Goal: Task Accomplishment & Management: Use online tool/utility

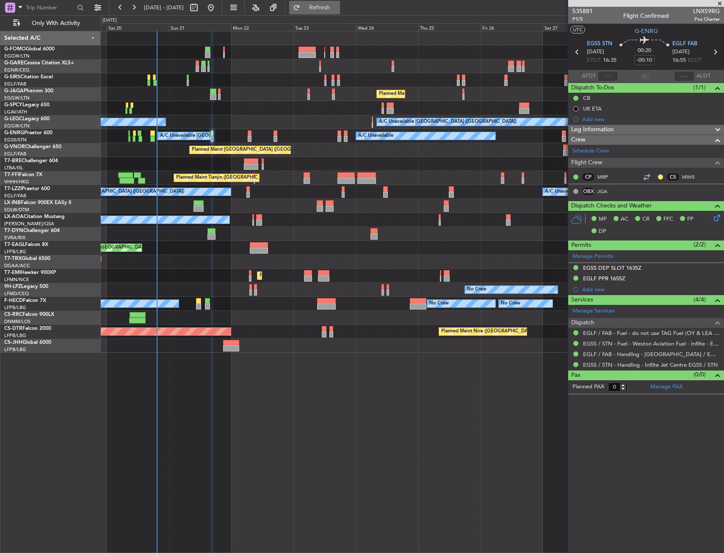
click at [340, 1] on button "Refresh" at bounding box center [314, 8] width 51 height 14
click at [195, 62] on div at bounding box center [412, 66] width 623 height 14
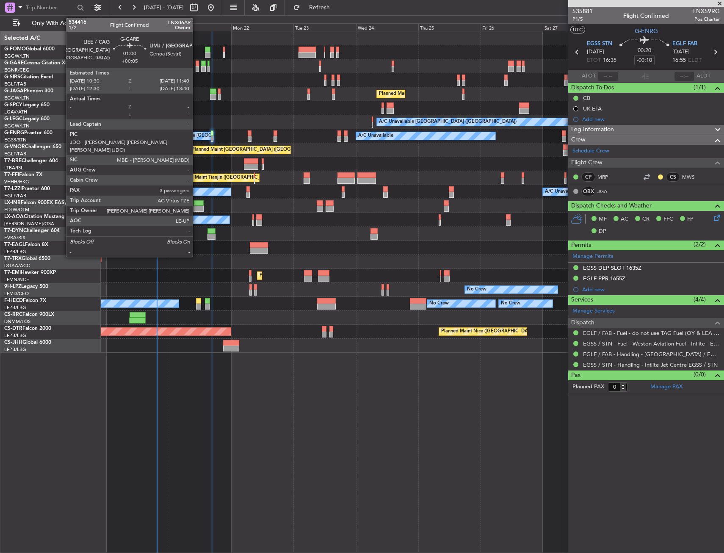
click at [197, 62] on div at bounding box center [197, 64] width 3 height 6
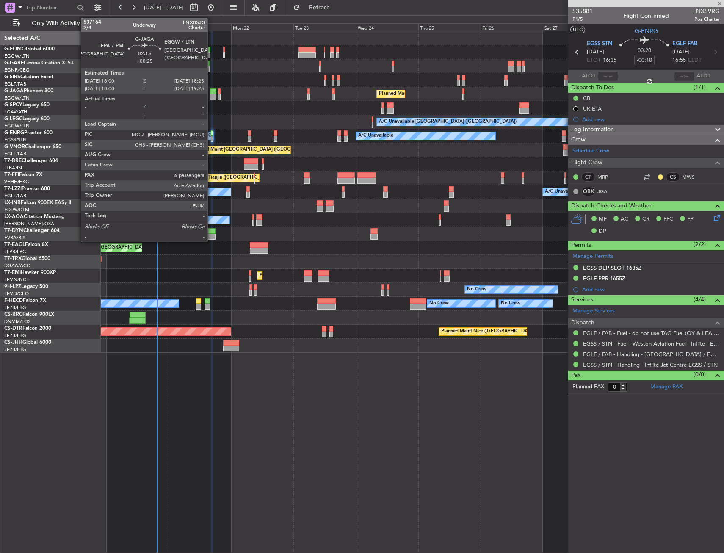
type input "+00:05"
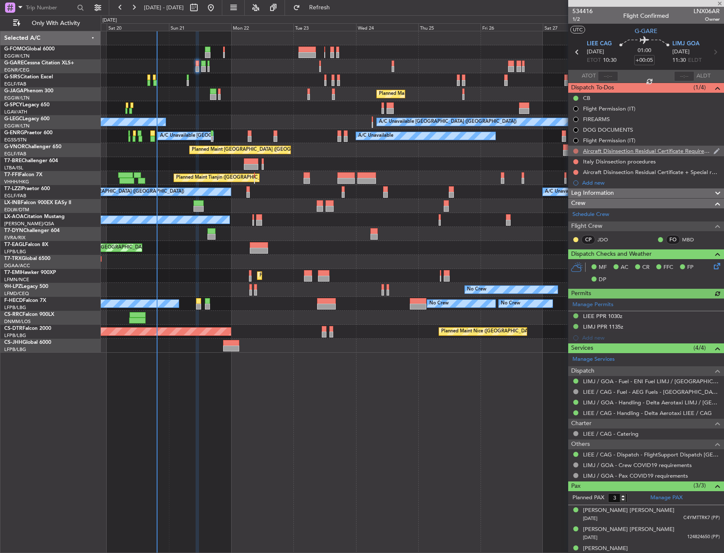
click at [576, 150] on button at bounding box center [576, 151] width 5 height 5
drag, startPoint x: 576, startPoint y: 197, endPoint x: 577, endPoint y: 168, distance: 29.7
click at [575, 197] on li "Cancelled" at bounding box center [576, 201] width 45 height 13
click at [576, 161] on button at bounding box center [576, 161] width 5 height 5
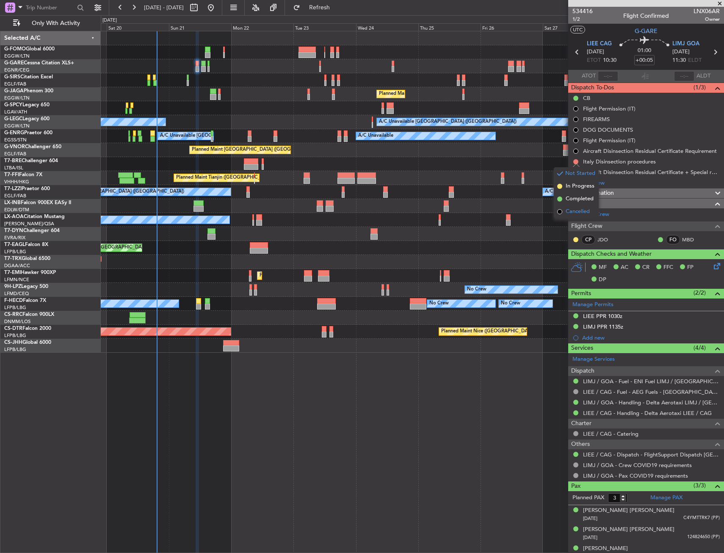
click at [571, 215] on span "Cancelled" at bounding box center [578, 212] width 24 height 8
click at [576, 172] on button at bounding box center [576, 172] width 5 height 5
click at [568, 225] on span "Cancelled" at bounding box center [578, 222] width 24 height 8
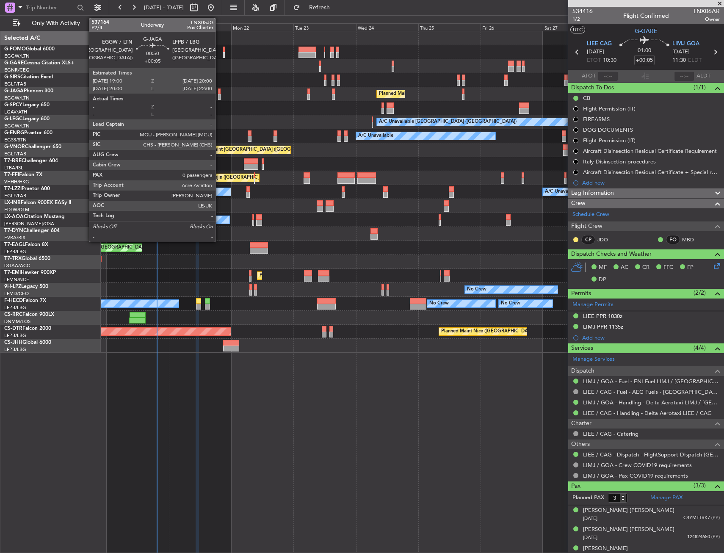
click at [219, 93] on div at bounding box center [219, 92] width 3 height 6
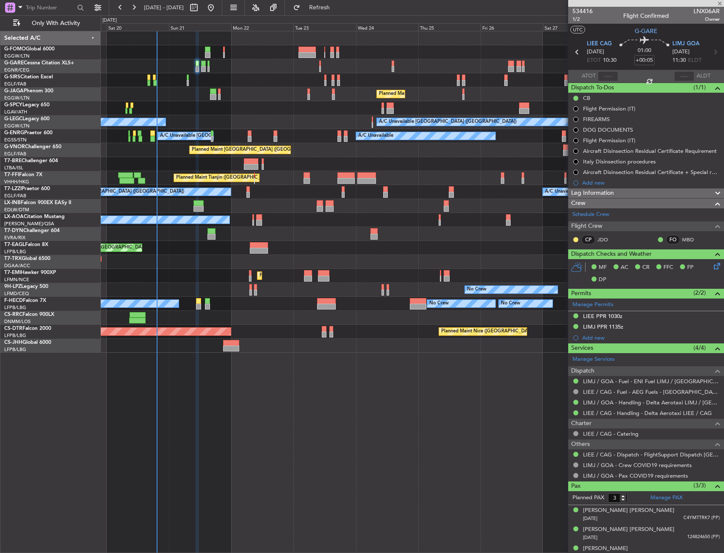
type input "0"
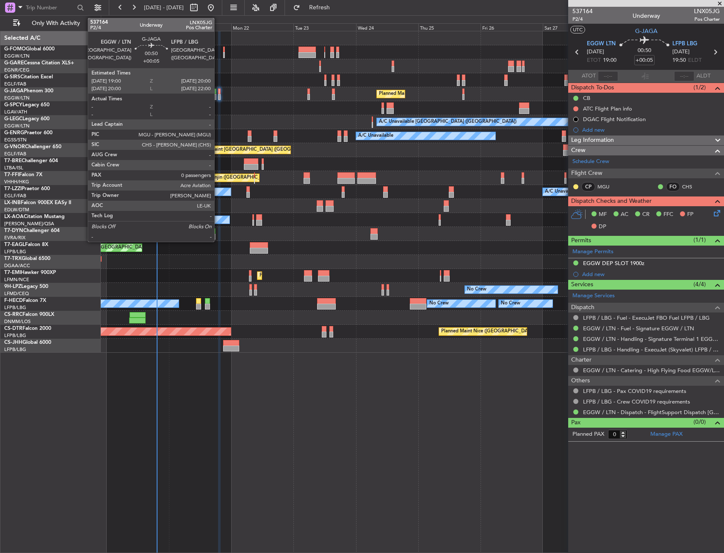
click at [220, 93] on div at bounding box center [219, 92] width 3 height 6
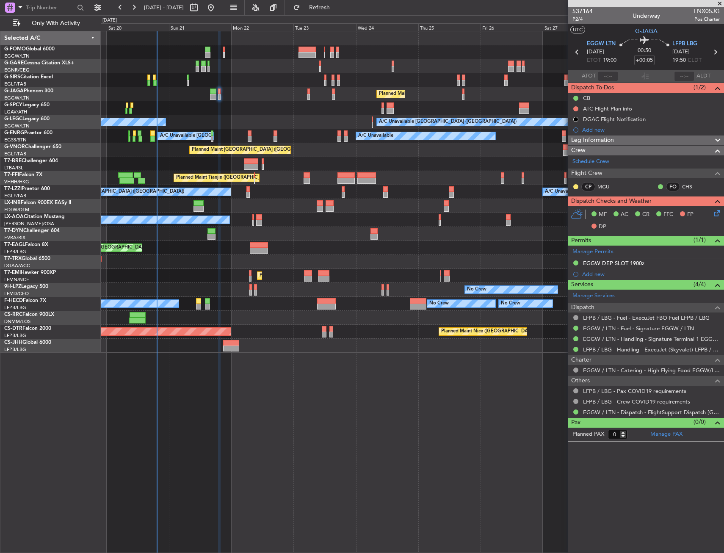
click at [441, 373] on div "Unplanned Maint [GEOGRAPHIC_DATA] ([GEOGRAPHIC_DATA]) Planned Maint [GEOGRAPHIC…" at bounding box center [413, 292] width 624 height 522
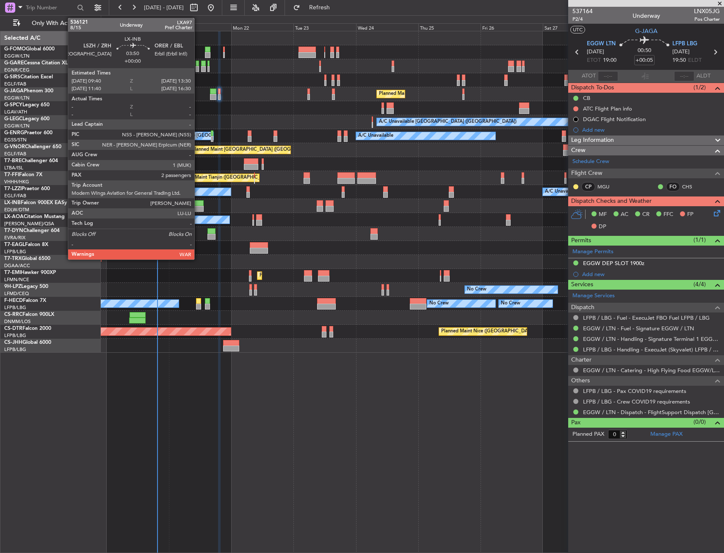
click at [198, 209] on div at bounding box center [199, 209] width 10 height 6
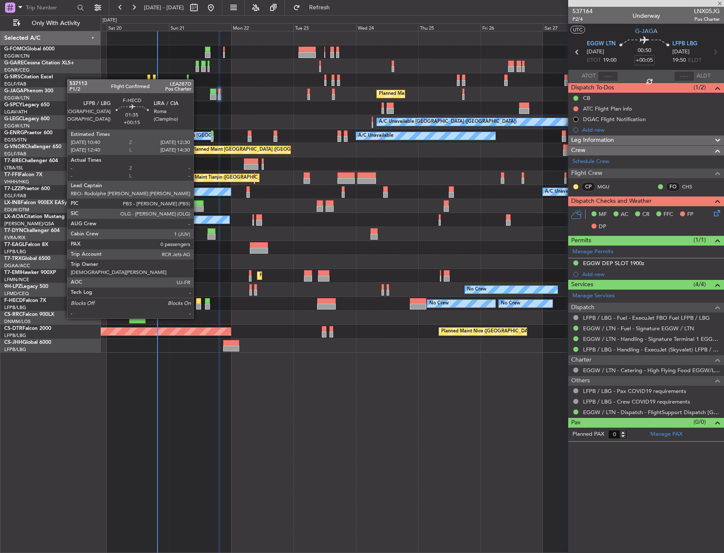
click at [197, 302] on div at bounding box center [198, 301] width 5 height 6
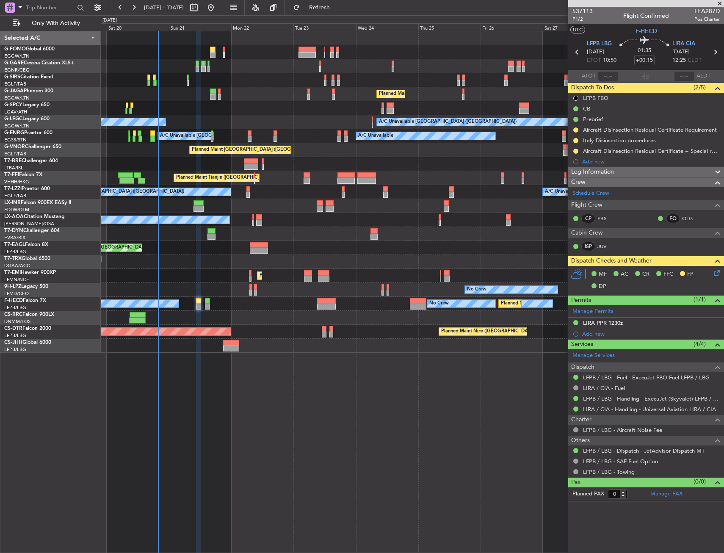
click at [241, 110] on div at bounding box center [412, 108] width 623 height 14
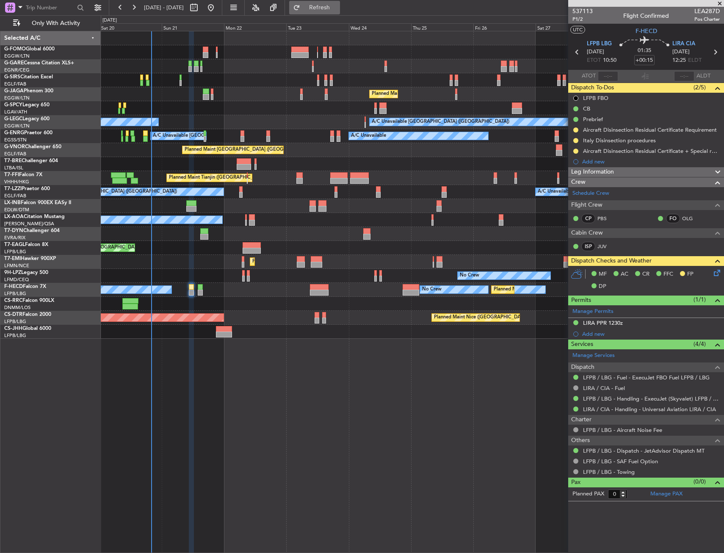
click at [340, 1] on button "Refresh" at bounding box center [314, 8] width 51 height 14
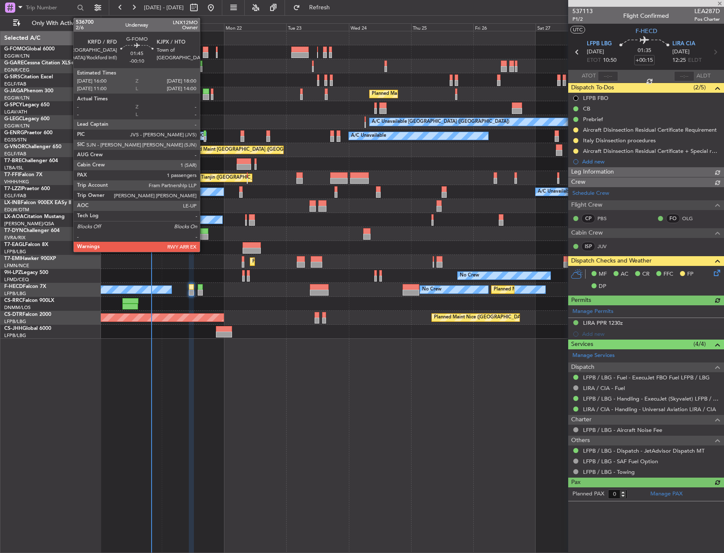
click at [204, 49] on div at bounding box center [206, 50] width 6 height 6
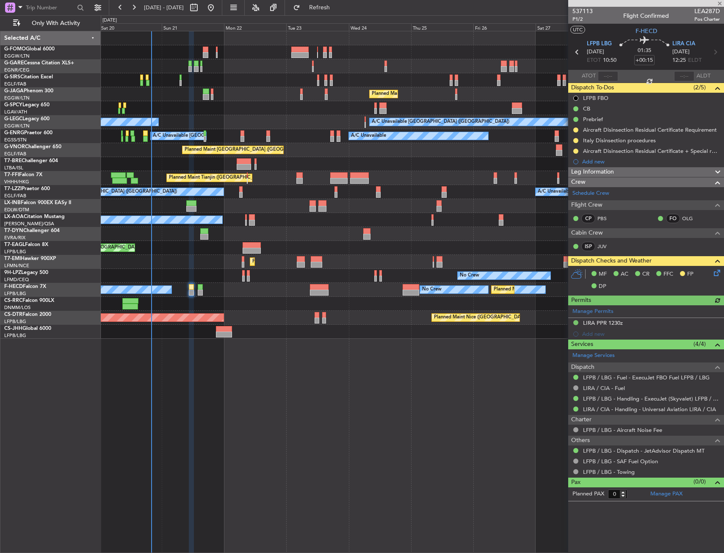
type input "-00:10"
type input "1"
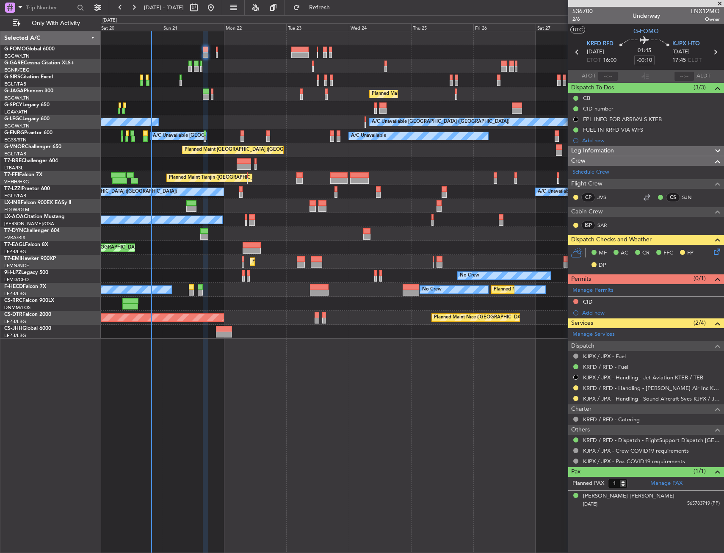
click at [718, 254] on icon at bounding box center [716, 250] width 7 height 7
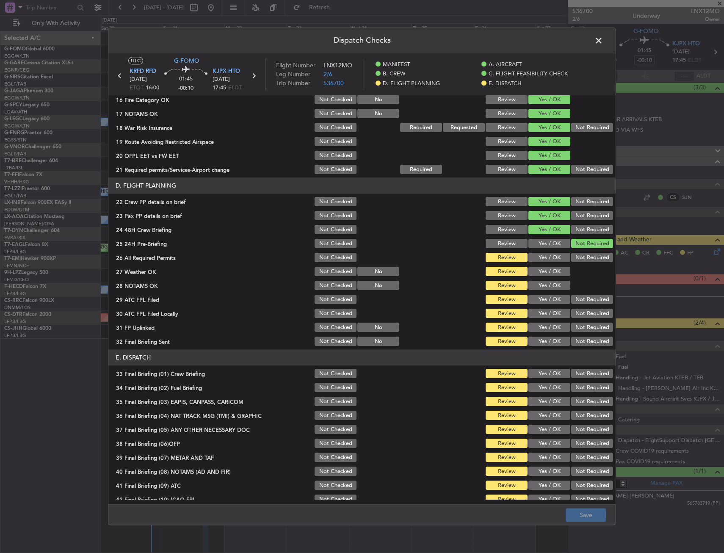
scroll to position [348, 0]
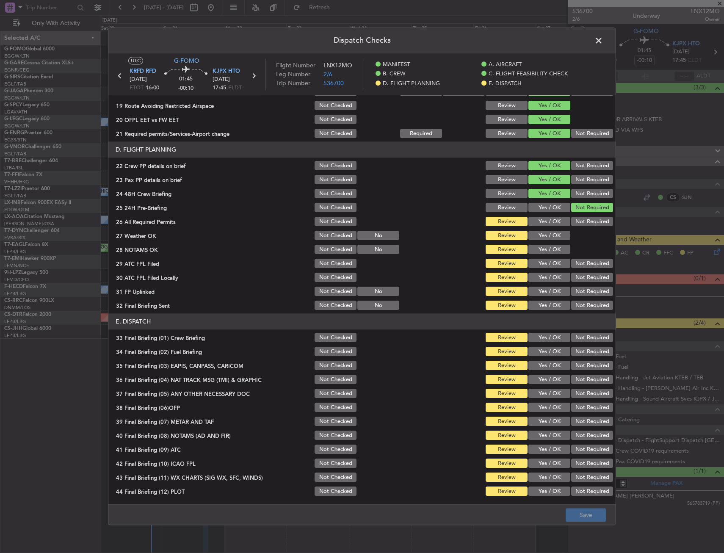
click at [603, 40] on span at bounding box center [603, 42] width 0 height 17
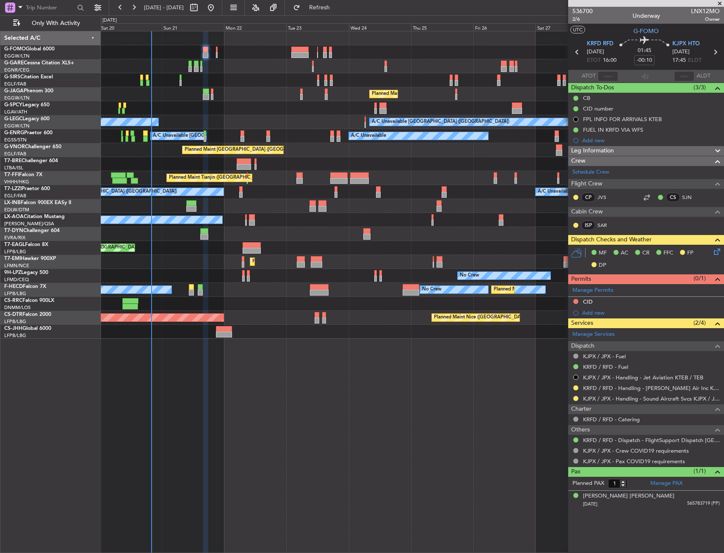
click at [286, 392] on div "Unplanned Maint [GEOGRAPHIC_DATA] ([GEOGRAPHIC_DATA]) Planned Maint [GEOGRAPHIC…" at bounding box center [413, 292] width 624 height 522
click at [187, 108] on div at bounding box center [412, 108] width 623 height 14
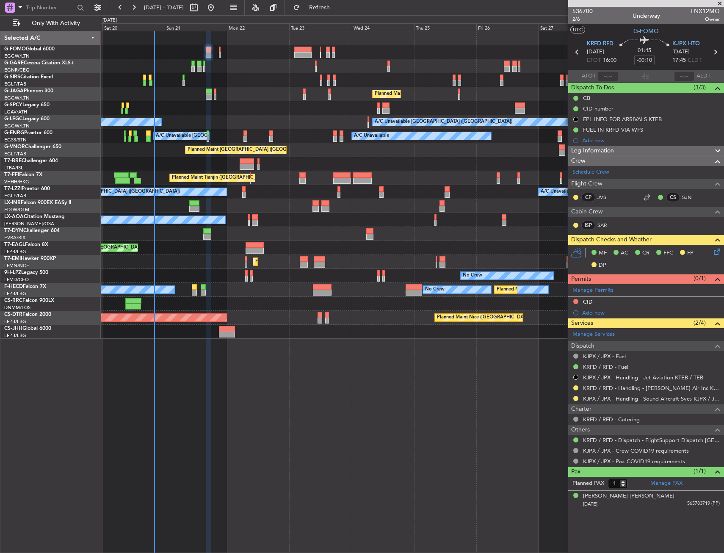
click at [190, 108] on div at bounding box center [412, 108] width 623 height 14
